Goal: Information Seeking & Learning: Check status

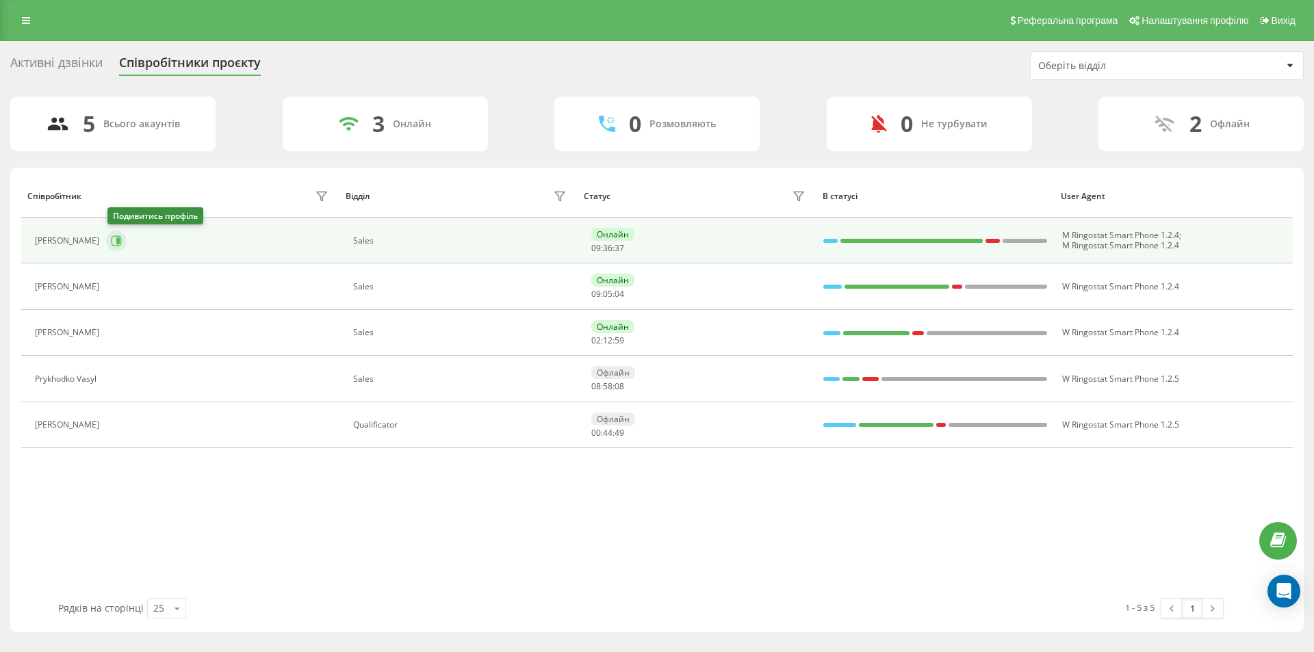
click at [124, 239] on button at bounding box center [116, 241] width 21 height 21
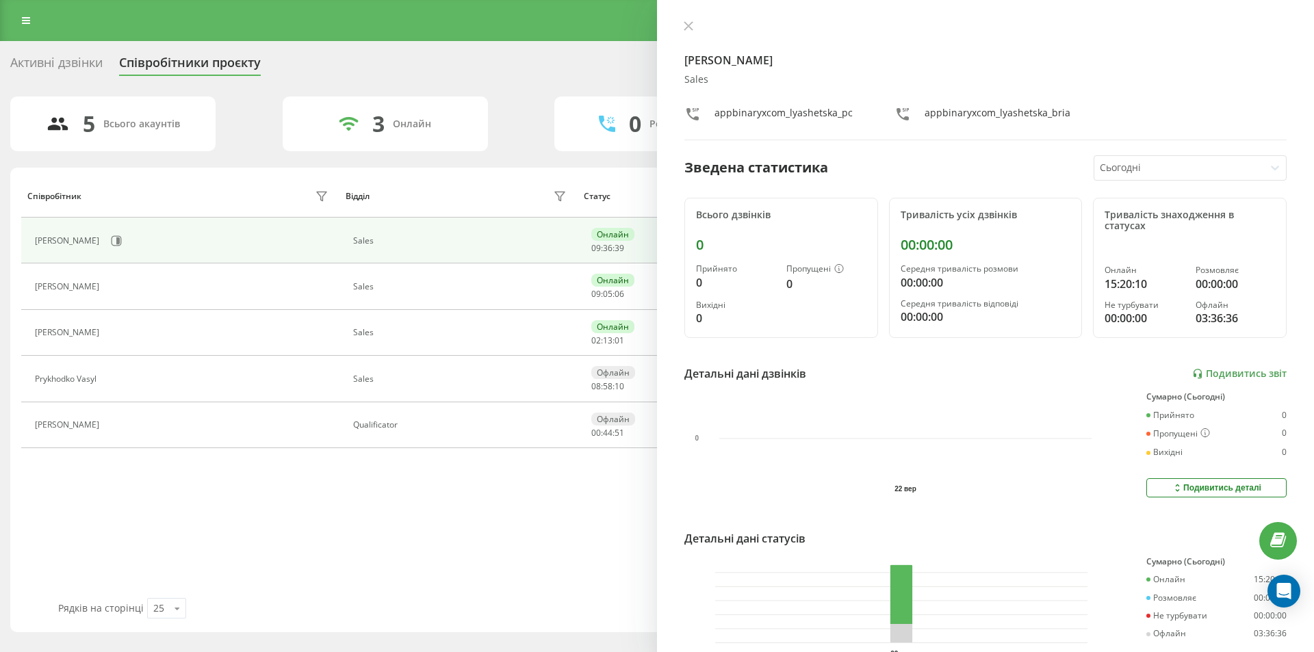
click at [676, 18] on div "[PERSON_NAME] Sales appbinaryxcom_lyashetska_pc appbinaryxcom_lyashetska_bria З…" at bounding box center [985, 326] width 657 height 652
click at [682, 18] on div "[PERSON_NAME] Sales appbinaryxcom_lyashetska_pc appbinaryxcom_lyashetska_bria З…" at bounding box center [985, 326] width 657 height 652
click at [685, 30] on icon at bounding box center [688, 26] width 8 height 8
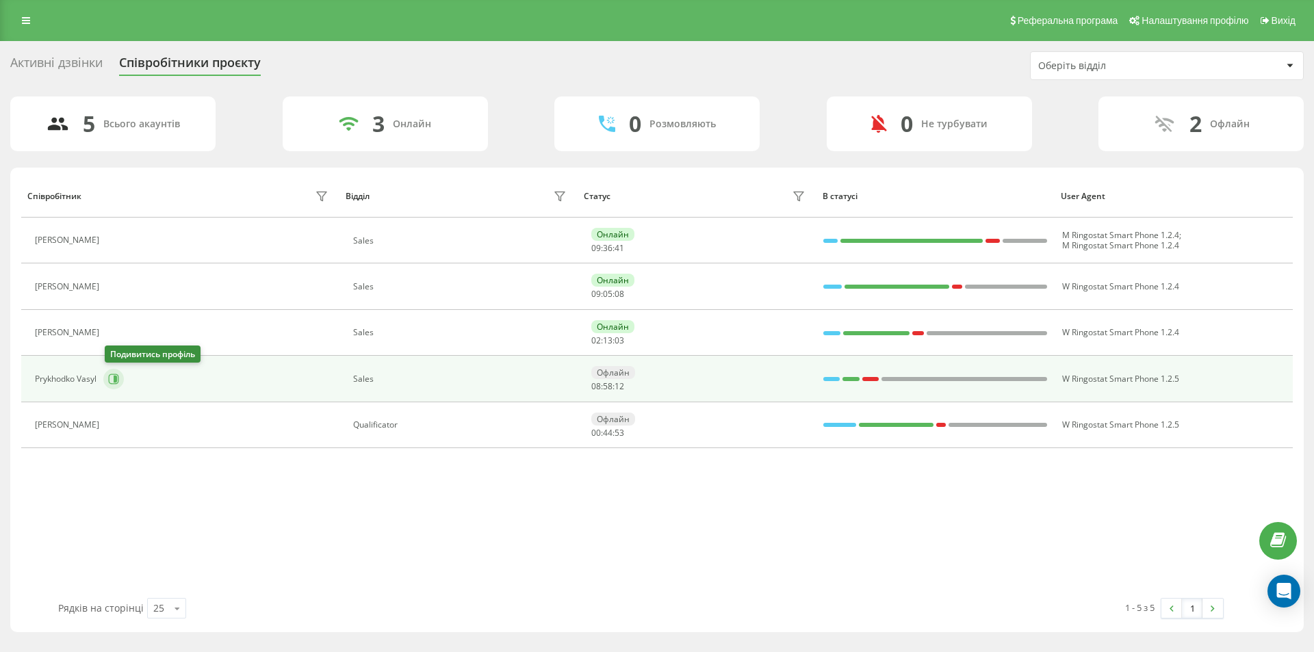
click at [117, 378] on icon at bounding box center [115, 379] width 3 height 7
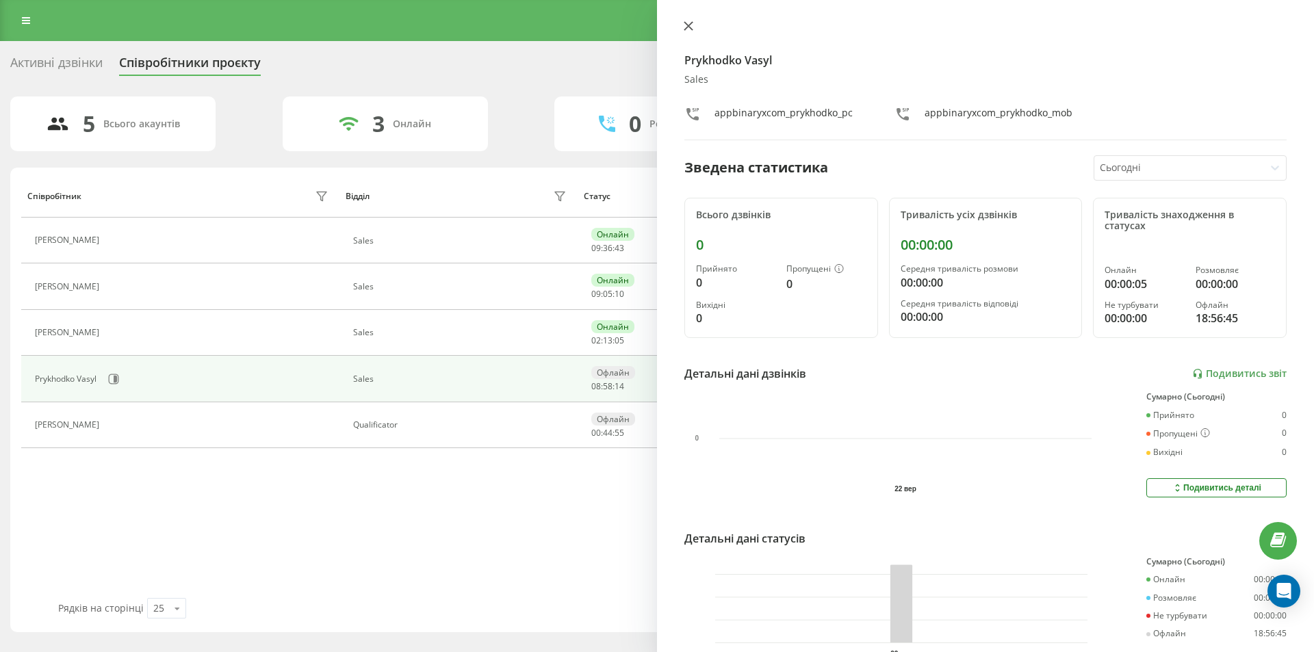
click at [687, 23] on icon at bounding box center [688, 26] width 8 height 8
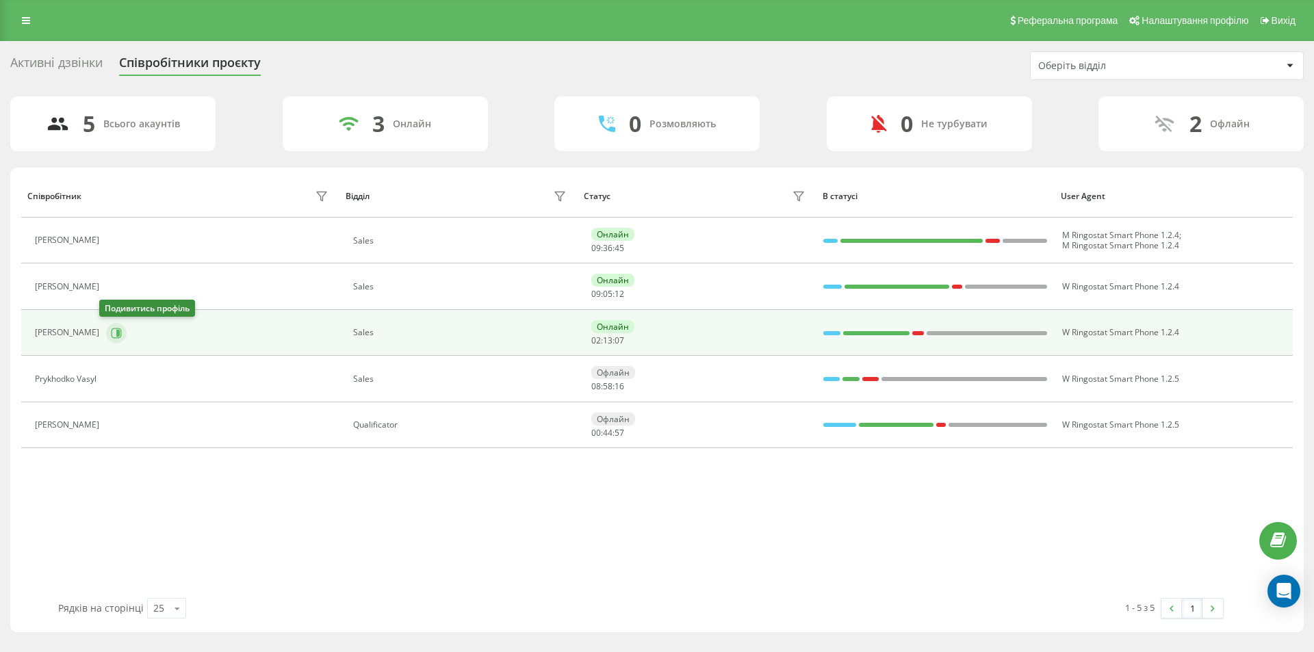
click at [114, 335] on icon at bounding box center [117, 333] width 10 height 10
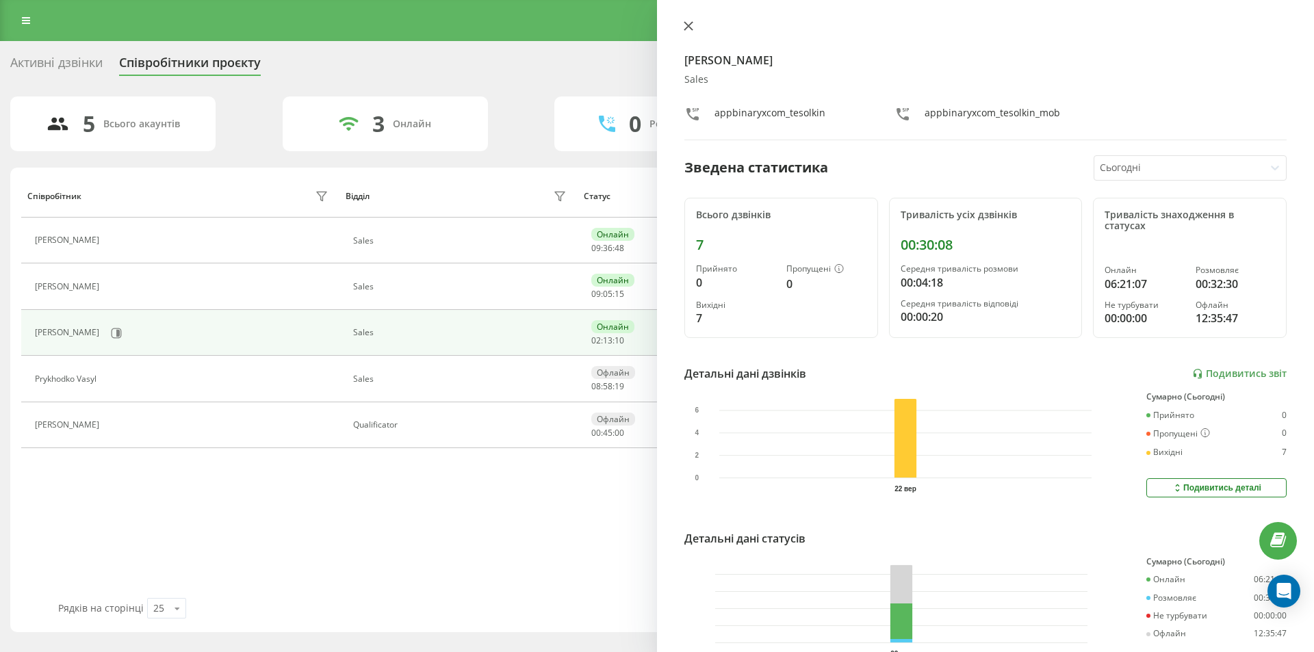
click at [687, 28] on icon at bounding box center [688, 26] width 8 height 8
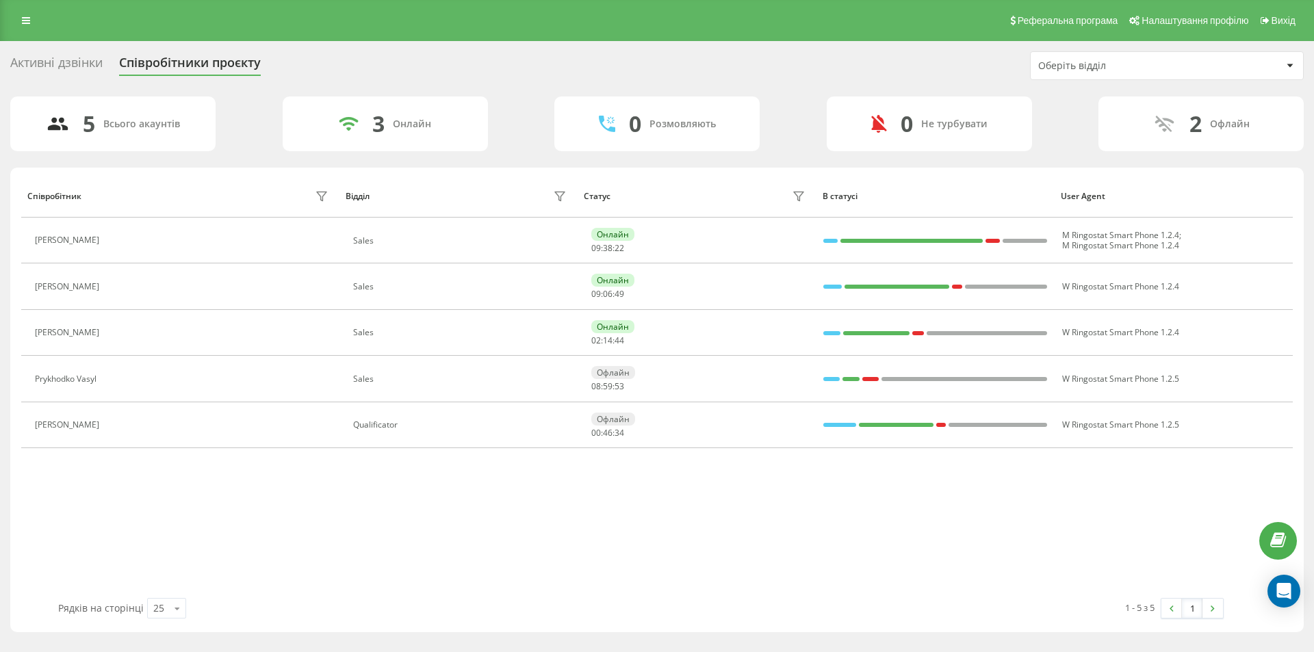
click at [611, 60] on div "Активні дзвінки Співробітники проєкту Оберіть відділ" at bounding box center [657, 65] width 1294 height 29
click at [809, 53] on div "Активні дзвінки Співробітники проєкту Оберіть відділ" at bounding box center [657, 65] width 1294 height 29
click at [680, 75] on div "Активні дзвінки Співробітники проєкту Оберіть відділ" at bounding box center [657, 65] width 1294 height 29
click at [770, 61] on div "Активні дзвінки Співробітники проєкту Оберіть відділ" at bounding box center [657, 65] width 1294 height 29
